Goal: Information Seeking & Learning: Find specific page/section

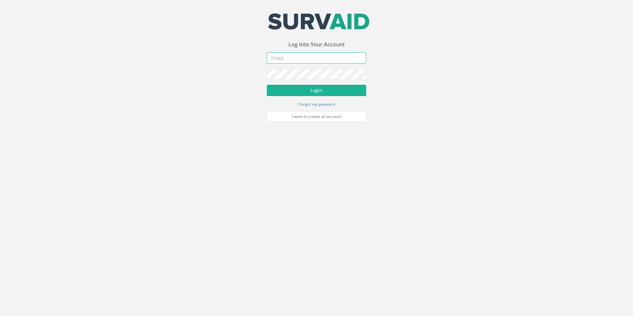
click at [278, 55] on input "email" at bounding box center [316, 57] width 99 height 11
type input "[EMAIL_ADDRESS][DOMAIN_NAME]"
click at [291, 71] on form "[EMAIL_ADDRESS][DOMAIN_NAME] Incorrect Username or Password There was an error …" at bounding box center [316, 86] width 99 height 69
click at [267, 85] on button "Login" at bounding box center [316, 90] width 99 height 11
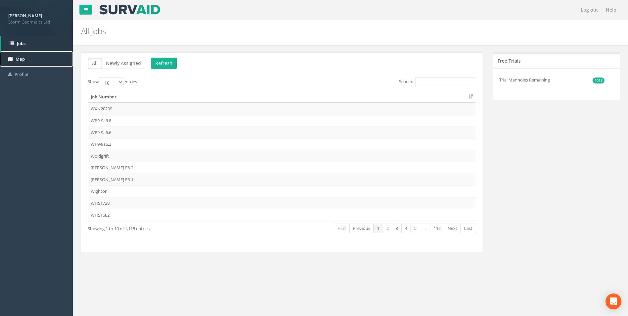
click at [23, 58] on span "Map" at bounding box center [20, 59] width 9 height 6
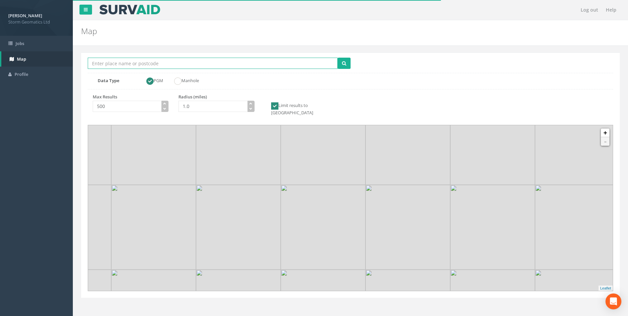
click at [118, 65] on input "Location Search Box" at bounding box center [213, 63] width 250 height 11
click at [129, 62] on input "Location Search Box" at bounding box center [213, 63] width 250 height 11
click at [337, 58] on button "submit" at bounding box center [343, 63] width 13 height 11
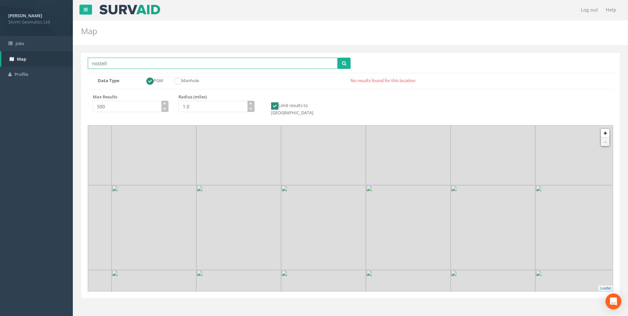
type input "nostell"
click at [337, 58] on button "submit" at bounding box center [343, 63] width 13 height 11
click at [307, 79] on li "Multiple Locations Found" at bounding box center [320, 81] width 59 height 8
click at [379, 219] on img at bounding box center [408, 227] width 85 height 85
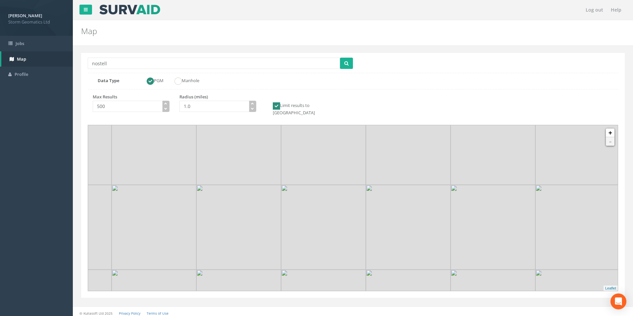
click at [350, 212] on img at bounding box center [323, 227] width 85 height 85
click at [608, 128] on link "+" at bounding box center [609, 132] width 9 height 9
drag, startPoint x: 414, startPoint y: 242, endPoint x: 384, endPoint y: 146, distance: 100.5
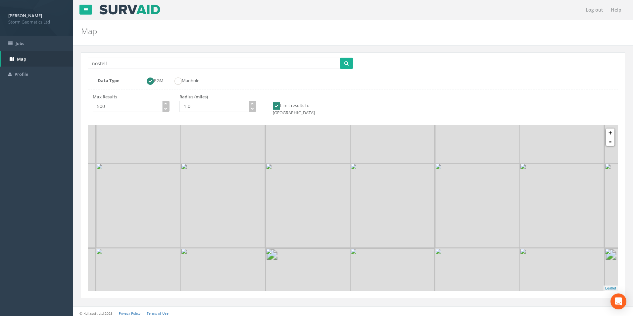
click at [384, 146] on img at bounding box center [392, 120] width 85 height 85
drag, startPoint x: 408, startPoint y: 190, endPoint x: 421, endPoint y: 236, distance: 48.0
click at [421, 236] on img at bounding box center [401, 260] width 85 height 85
click at [609, 129] on link "+" at bounding box center [609, 132] width 9 height 9
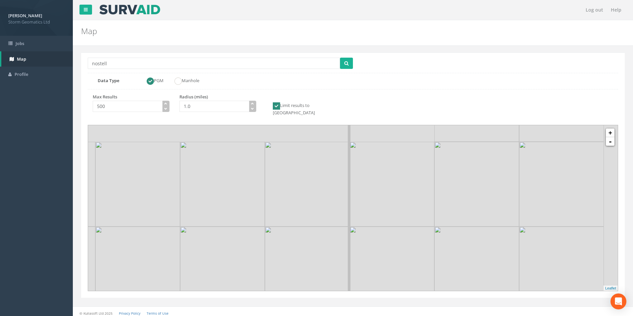
drag, startPoint x: 369, startPoint y: 216, endPoint x: 344, endPoint y: 257, distance: 47.7
click at [344, 257] on img at bounding box center [307, 268] width 85 height 85
click at [610, 128] on link "+" at bounding box center [609, 132] width 9 height 9
click at [611, 128] on link "+" at bounding box center [609, 132] width 9 height 9
drag, startPoint x: 334, startPoint y: 176, endPoint x: 355, endPoint y: 221, distance: 49.4
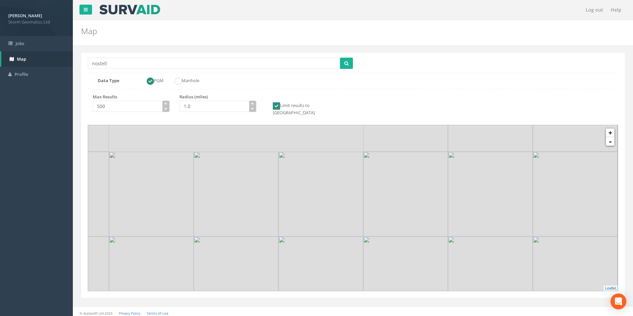
click at [355, 221] on img at bounding box center [320, 194] width 85 height 85
drag, startPoint x: 318, startPoint y: 197, endPoint x: 333, endPoint y: 218, distance: 25.6
click at [333, 218] on img at bounding box center [340, 221] width 85 height 85
click at [611, 129] on link "+" at bounding box center [609, 132] width 9 height 9
drag, startPoint x: 426, startPoint y: 189, endPoint x: 389, endPoint y: 219, distance: 48.0
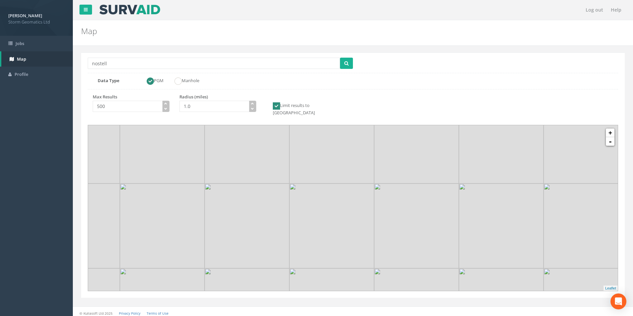
click at [389, 219] on img at bounding box center [416, 225] width 85 height 85
drag, startPoint x: 420, startPoint y: 182, endPoint x: 388, endPoint y: 238, distance: 64.7
click at [388, 238] on img at bounding box center [385, 280] width 85 height 85
click at [607, 130] on link "+" at bounding box center [609, 132] width 9 height 9
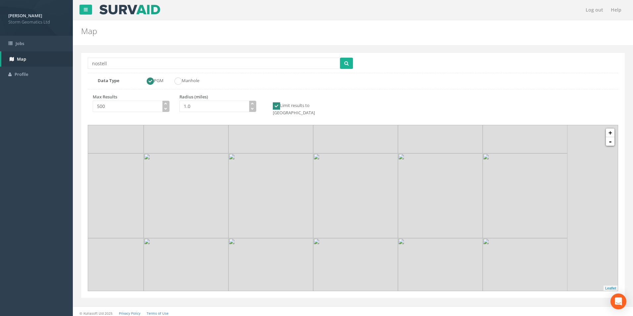
drag, startPoint x: 470, startPoint y: 227, endPoint x: 376, endPoint y: 218, distance: 94.4
click at [377, 218] on img at bounding box center [355, 195] width 85 height 85
drag, startPoint x: 366, startPoint y: 202, endPoint x: 364, endPoint y: 185, distance: 17.0
click at [364, 185] on img at bounding box center [352, 179] width 85 height 85
drag, startPoint x: 143, startPoint y: 62, endPoint x: 77, endPoint y: 63, distance: 65.2
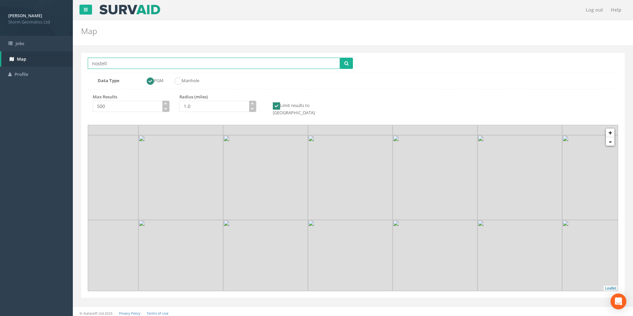
click at [77, 63] on div "Log out Help Map Location Search Box nostell Multiple Locations Found Data Type…" at bounding box center [353, 159] width 560 height 319
click at [246, 86] on form "Location Search Box Multiple Locations Found Data Type PGM Manhole" at bounding box center [353, 72] width 530 height 29
click at [347, 63] on icon "submit" at bounding box center [346, 63] width 4 height 5
click at [612, 138] on link "-" at bounding box center [609, 141] width 9 height 9
drag, startPoint x: 392, startPoint y: 190, endPoint x: 300, endPoint y: 182, distance: 92.3
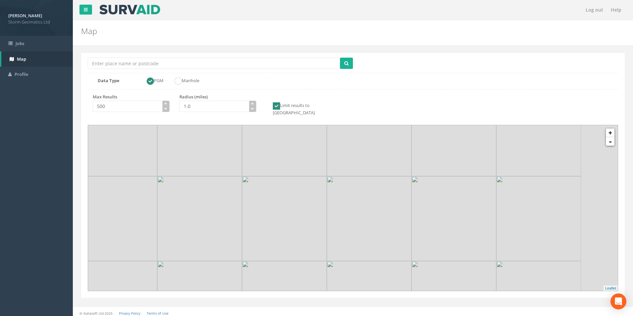
click at [327, 182] on img at bounding box center [369, 218] width 85 height 85
drag, startPoint x: 319, startPoint y: 180, endPoint x: 352, endPoint y: 214, distance: 47.5
click at [352, 214] on img at bounding box center [325, 232] width 85 height 85
drag, startPoint x: 299, startPoint y: 202, endPoint x: 394, endPoint y: 173, distance: 98.8
click at [394, 174] on img at bounding box center [431, 216] width 85 height 85
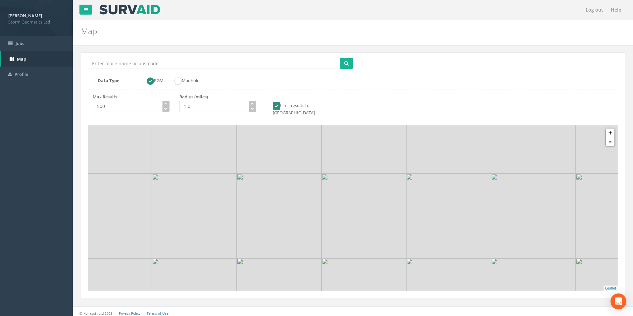
drag, startPoint x: 273, startPoint y: 179, endPoint x: 360, endPoint y: 182, distance: 87.7
click at [321, 182] on img at bounding box center [279, 215] width 85 height 85
drag, startPoint x: 348, startPoint y: 203, endPoint x: 220, endPoint y: 189, distance: 129.5
click at [220, 189] on img at bounding box center [218, 211] width 85 height 85
click at [612, 138] on link "-" at bounding box center [609, 141] width 9 height 9
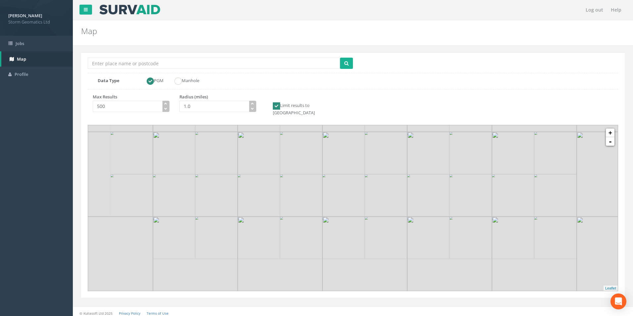
drag, startPoint x: 507, startPoint y: 218, endPoint x: 530, endPoint y: 197, distance: 31.7
click at [530, 197] on img at bounding box center [534, 174] width 85 height 85
drag, startPoint x: 469, startPoint y: 211, endPoint x: 470, endPoint y: 247, distance: 35.1
click at [470, 249] on img at bounding box center [453, 291] width 85 height 85
drag, startPoint x: 410, startPoint y: 181, endPoint x: 431, endPoint y: 183, distance: 21.2
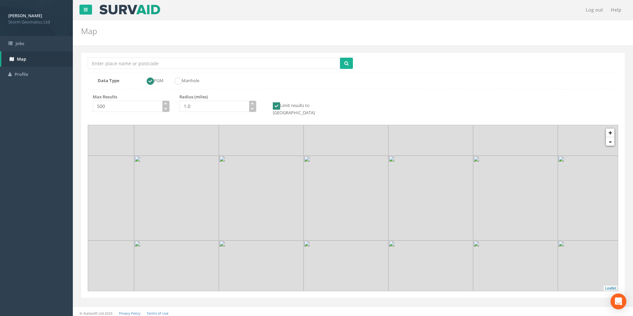
click at [431, 183] on img at bounding box center [430, 198] width 85 height 85
drag, startPoint x: 449, startPoint y: 182, endPoint x: 374, endPoint y: 162, distance: 77.6
click at [374, 159] on img at bounding box center [358, 173] width 85 height 85
click at [610, 137] on link "-" at bounding box center [609, 141] width 9 height 9
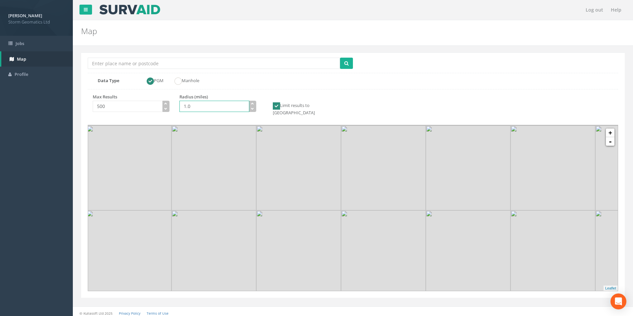
click at [201, 110] on input "1.0" at bounding box center [214, 106] width 70 height 11
click at [152, 65] on input "Location Search Box" at bounding box center [214, 63] width 252 height 11
type input "Wakefield"
click at [204, 108] on input "1.0" at bounding box center [214, 106] width 70 height 11
drag, startPoint x: 191, startPoint y: 108, endPoint x: 166, endPoint y: 111, distance: 24.6
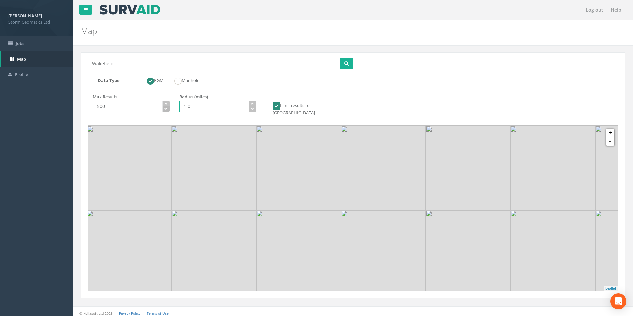
click at [166, 111] on div "Max Results 500 Radius (miles) 1.0 Limit results to [GEOGRAPHIC_DATA]" at bounding box center [218, 107] width 270 height 27
type input "10.0"
click at [346, 63] on icon "submit" at bounding box center [346, 63] width 4 height 5
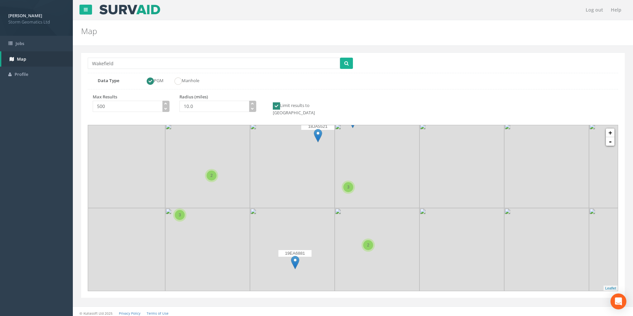
drag, startPoint x: 411, startPoint y: 221, endPoint x: 332, endPoint y: 212, distance: 80.2
click at [332, 212] on img at bounding box center [292, 250] width 85 height 85
click at [610, 128] on link "+" at bounding box center [609, 132] width 9 height 9
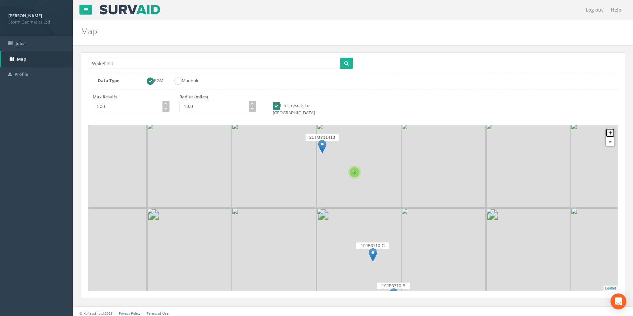
click at [610, 128] on link "+" at bounding box center [609, 132] width 9 height 9
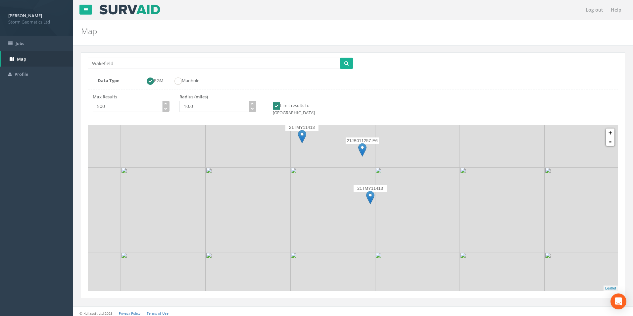
drag, startPoint x: 389, startPoint y: 187, endPoint x: 399, endPoint y: 214, distance: 29.5
click at [399, 214] on icon at bounding box center [363, 252] width 552 height 172
click at [368, 191] on img at bounding box center [370, 198] width 8 height 14
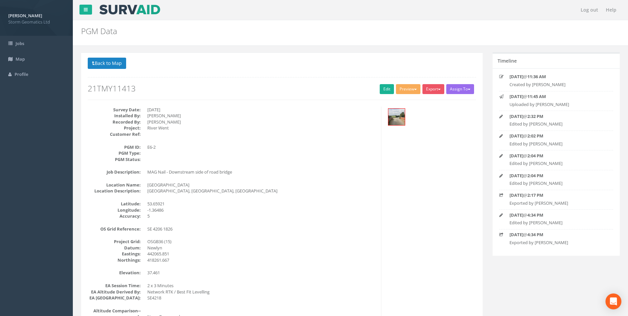
drag, startPoint x: 87, startPoint y: 87, endPoint x: 142, endPoint y: 91, distance: 55.1
click at [142, 91] on div "Back to 21TMY11413 PGMs Back to Map Assign To No Companies Added Export Storm G…" at bounding box center [282, 82] width 398 height 49
copy h2 "21TMY11413"
click at [30, 41] on link "Jobs" at bounding box center [36, 44] width 73 height 16
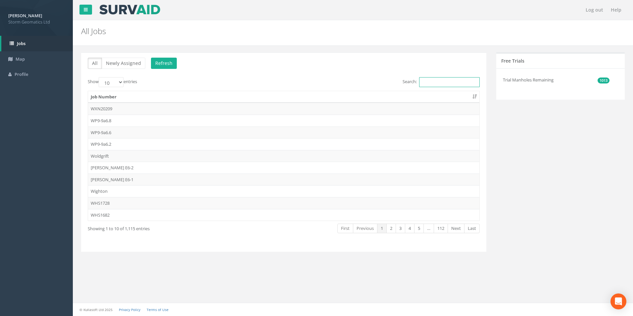
click at [423, 81] on input "Search:" at bounding box center [449, 82] width 61 height 10
paste input "21TMY11413"
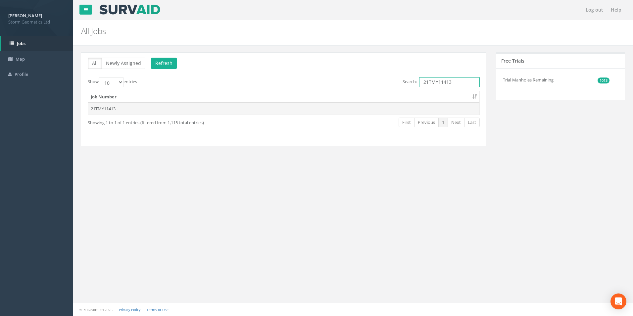
type input "21TMY11413"
click at [98, 111] on td "21TMY11413" at bounding box center [283, 109] width 391 height 12
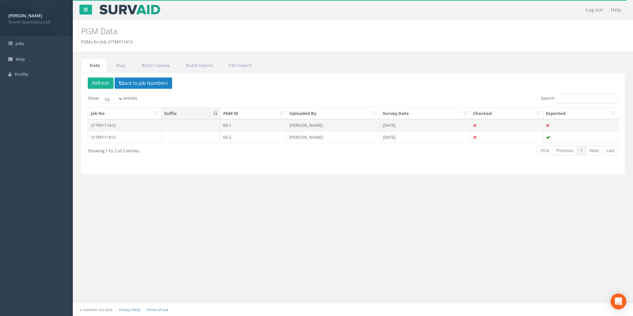
click at [556, 126] on td at bounding box center [580, 125] width 75 height 12
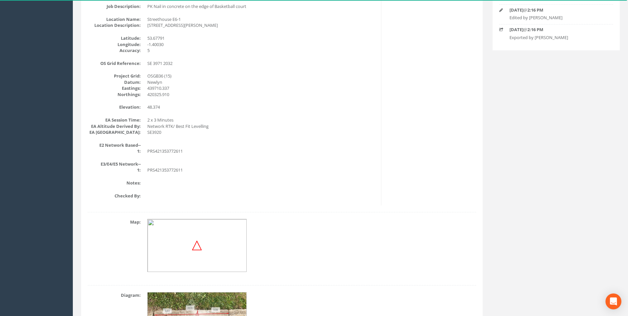
scroll to position [199, 0]
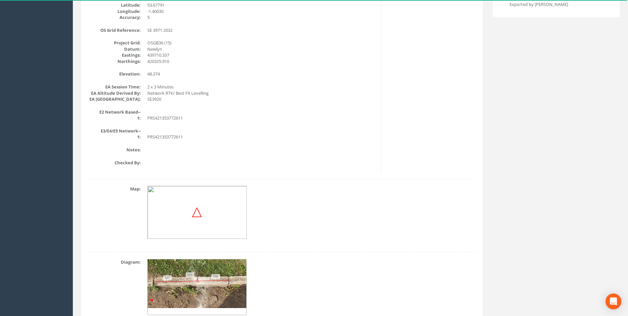
click at [197, 213] on img at bounding box center [197, 212] width 10 height 10
click at [188, 214] on img at bounding box center [196, 212] width 99 height 53
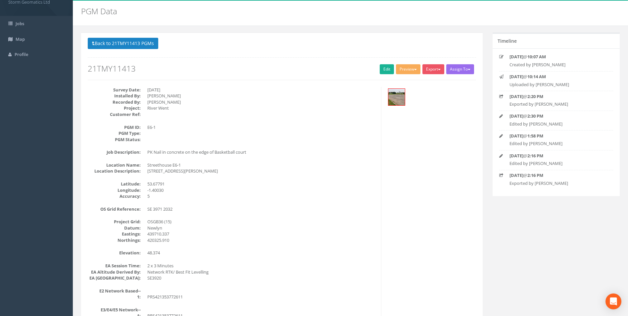
scroll to position [0, 0]
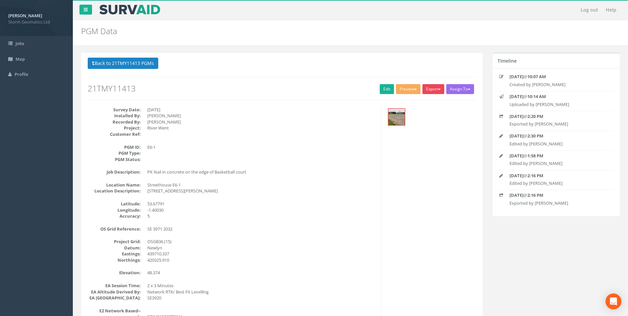
click at [429, 88] on button "Export" at bounding box center [433, 89] width 22 height 10
click at [452, 163] on div "Survey Date: [DATE] Installed By: [PERSON_NAME] Recorded By: [PERSON_NAME] Proj…" at bounding box center [282, 239] width 398 height 264
click at [107, 65] on button "Back to 21TMY11413 PGMs" at bounding box center [123, 63] width 70 height 11
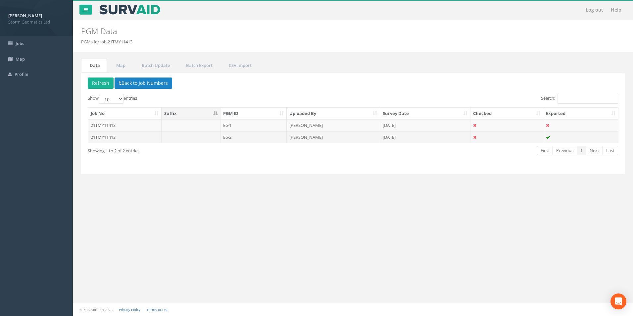
click at [238, 140] on td "E6-2" at bounding box center [253, 137] width 67 height 12
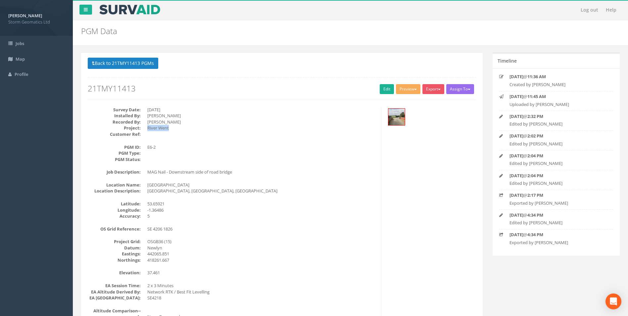
drag, startPoint x: 145, startPoint y: 126, endPoint x: 173, endPoint y: 128, distance: 27.9
click at [173, 128] on dl "Survey Date: [DATE] Installed By: [PERSON_NAME] Recorded By: [PERSON_NAME] Proj…" at bounding box center [232, 122] width 288 height 31
drag, startPoint x: 173, startPoint y: 128, endPoint x: 177, endPoint y: 137, distance: 9.6
click at [177, 137] on dd at bounding box center [261, 134] width 229 height 6
drag, startPoint x: 160, startPoint y: 130, endPoint x: 147, endPoint y: 125, distance: 14.1
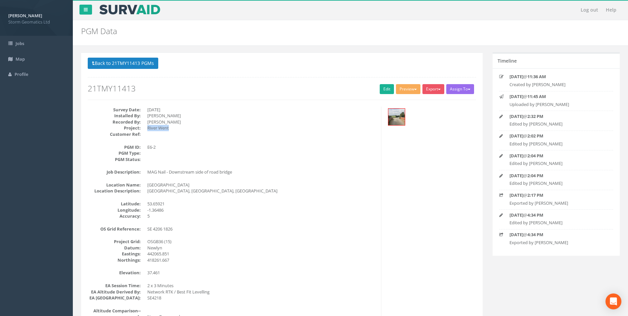
click at [147, 125] on dl "Survey Date: [DATE] Installed By: [PERSON_NAME] Recorded By: [PERSON_NAME] Proj…" at bounding box center [232, 122] width 288 height 31
drag, startPoint x: 147, startPoint y: 125, endPoint x: 157, endPoint y: 127, distance: 10.1
copy dd "River Went"
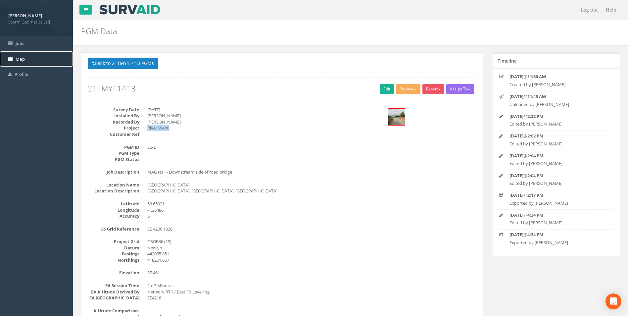
click at [21, 56] on span "Map" at bounding box center [20, 59] width 9 height 6
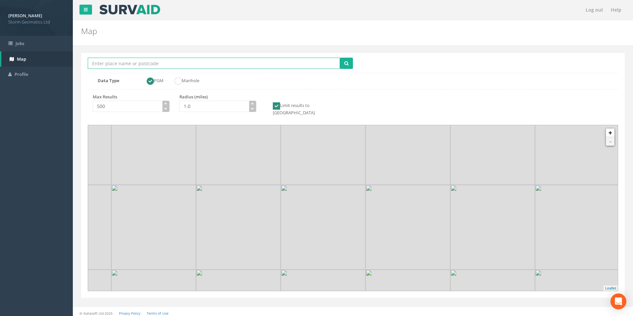
click at [150, 63] on input "Location Search Box" at bounding box center [214, 63] width 252 height 11
type input "wakefield"
click at [340, 58] on button "submit" at bounding box center [346, 63] width 13 height 11
click at [217, 104] on input "1.0" at bounding box center [214, 106] width 70 height 11
type input "10.0"
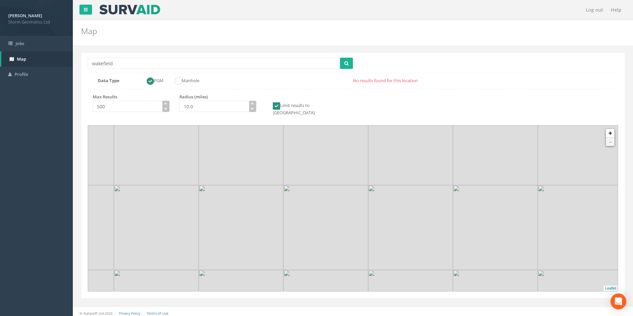
click at [350, 69] on span at bounding box center [346, 64] width 13 height 13
click at [350, 67] on button "submit" at bounding box center [346, 63] width 13 height 11
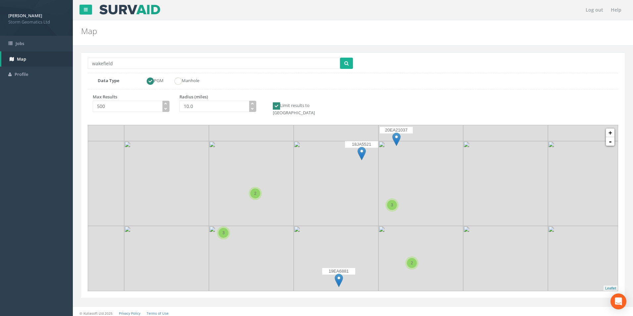
drag, startPoint x: 399, startPoint y: 202, endPoint x: 362, endPoint y: 210, distance: 38.1
click at [362, 210] on img at bounding box center [335, 183] width 85 height 85
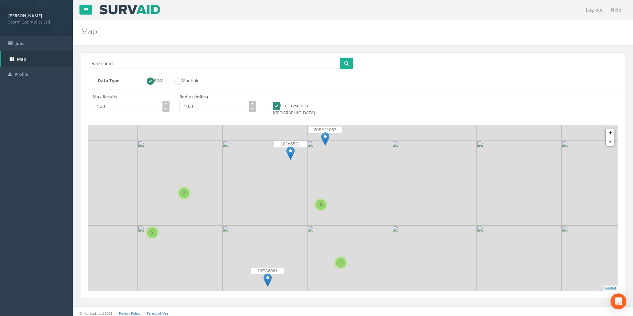
drag, startPoint x: 388, startPoint y: 183, endPoint x: 318, endPoint y: 187, distance: 70.3
click at [315, 184] on img at bounding box center [349, 183] width 85 height 85
click at [609, 128] on link "+" at bounding box center [609, 132] width 9 height 9
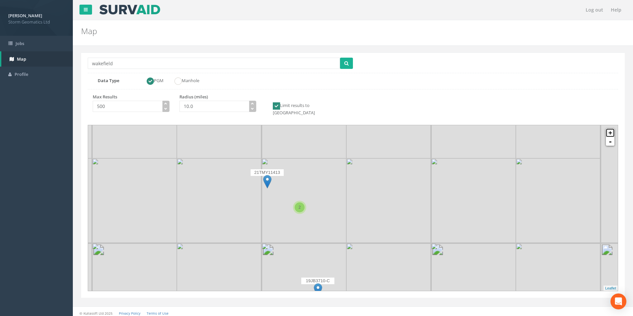
click at [609, 128] on link "+" at bounding box center [609, 132] width 9 height 9
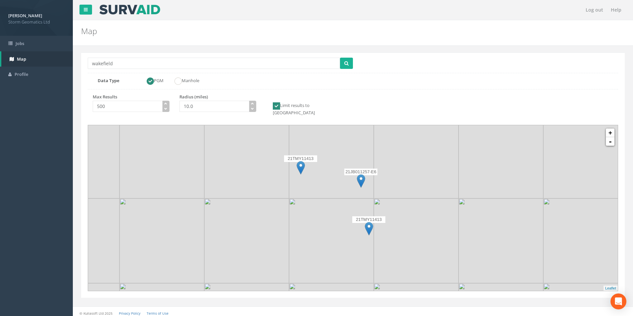
drag, startPoint x: 257, startPoint y: 195, endPoint x: 378, endPoint y: 200, distance: 120.9
click at [378, 200] on icon at bounding box center [472, 213] width 552 height 172
click at [370, 222] on img at bounding box center [369, 229] width 8 height 14
